Goal: Use online tool/utility: Use online tool/utility

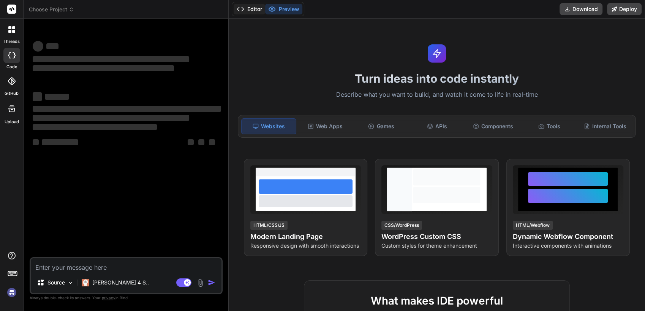
click at [243, 11] on icon at bounding box center [241, 9] width 8 height 8
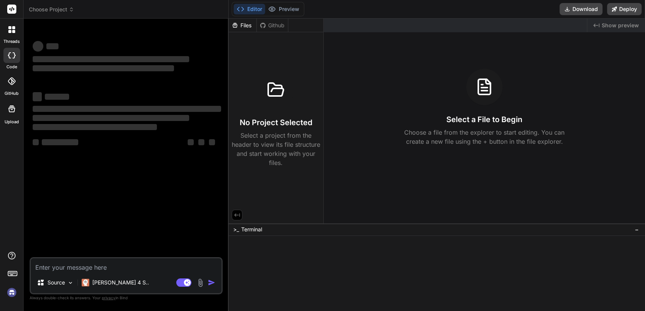
type textarea "x"
click at [369, 269] on div at bounding box center [433, 270] width 402 height 7
click at [368, 269] on div at bounding box center [433, 270] width 402 height 7
type textarea "npm install -g @google/gemini-cli"
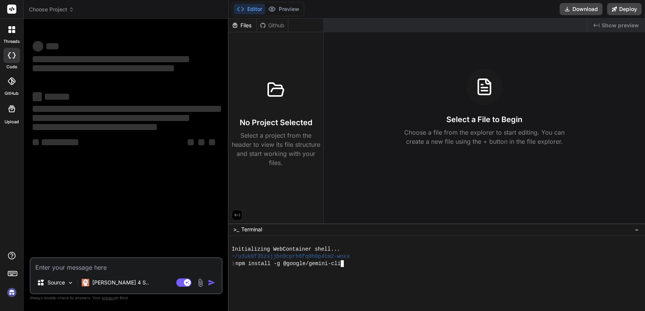
click at [386, 268] on div at bounding box center [433, 270] width 402 height 7
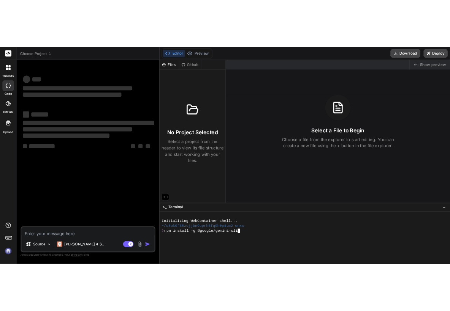
scroll to position [0, 0]
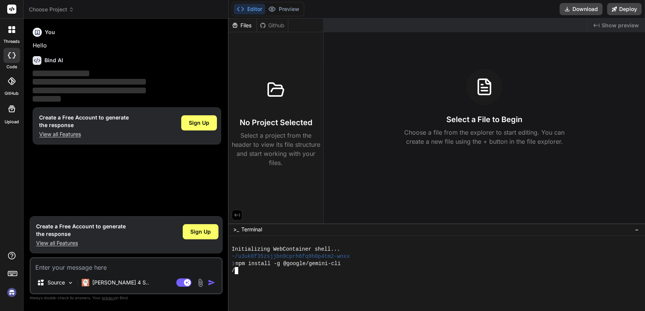
type textarea "x"
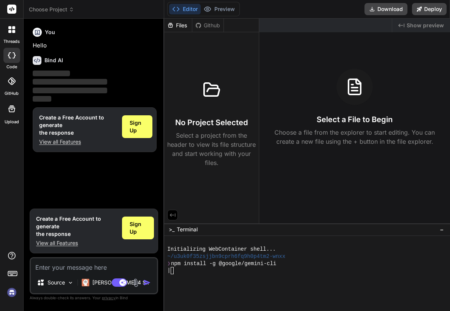
scroll to position [170, 0]
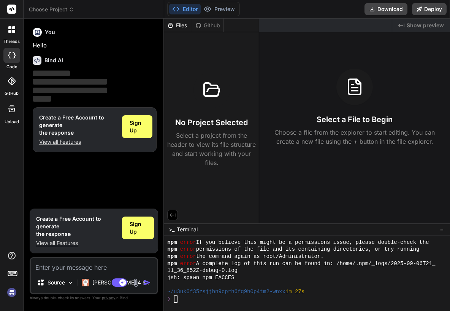
click at [348, 271] on div "11_36_852Z-debug-0.log" at bounding box center [302, 270] width 271 height 7
